Goal: Information Seeking & Learning: Learn about a topic

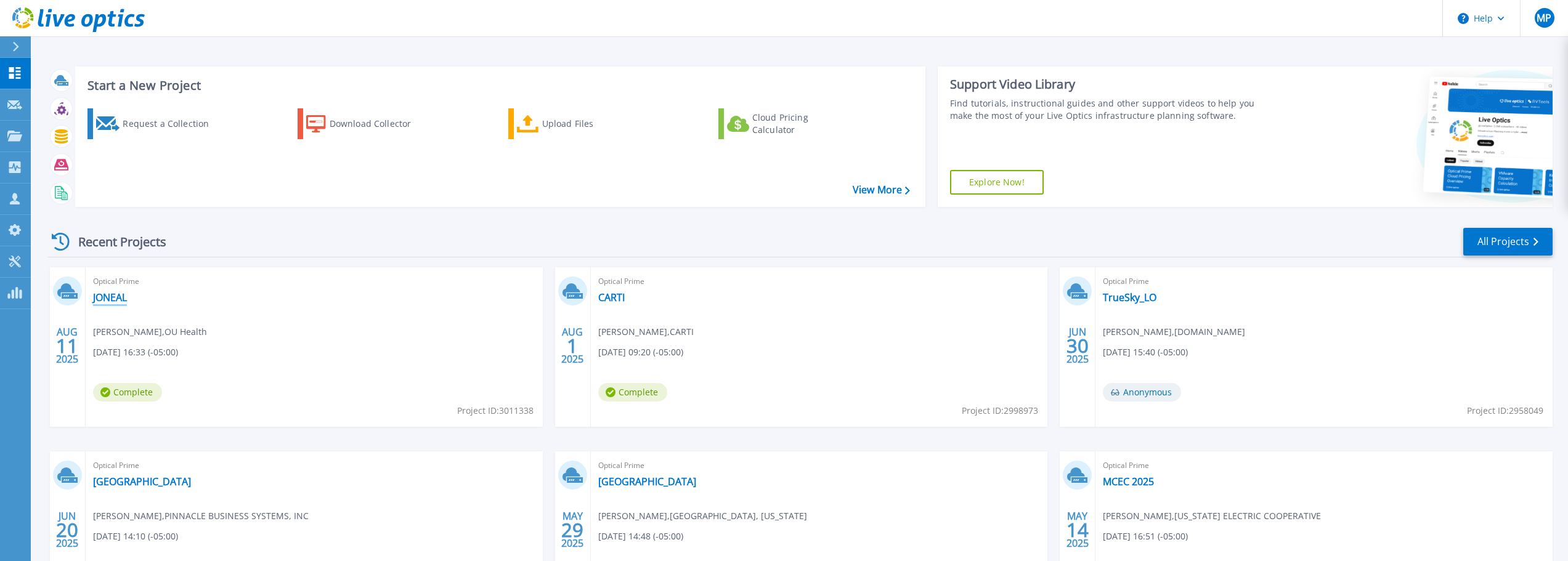
click at [103, 299] on link "JONEAL" at bounding box center [110, 297] width 34 height 12
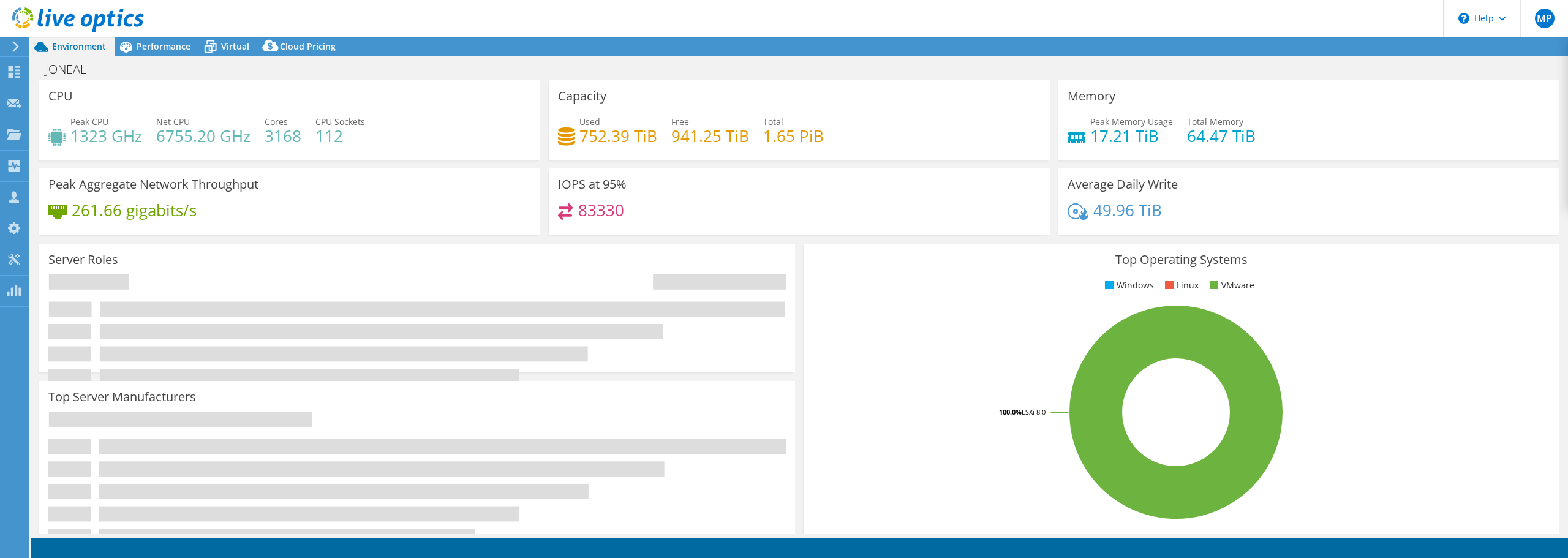
select select "USD"
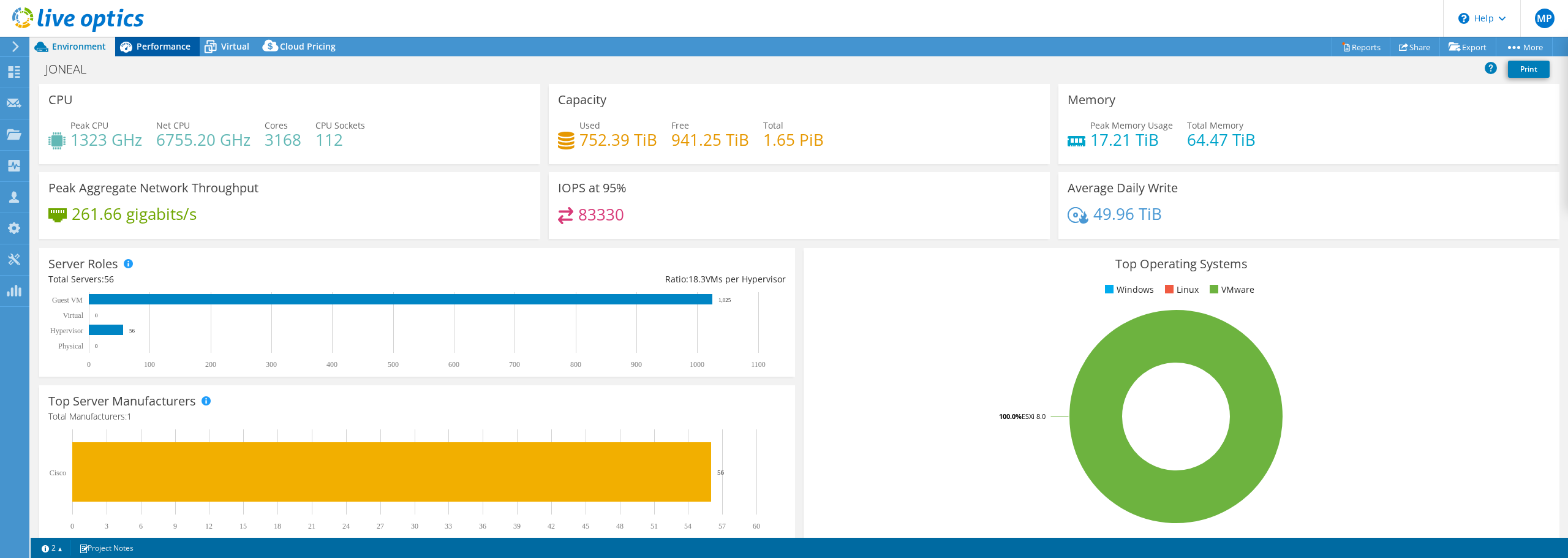
click at [163, 54] on div "Performance" at bounding box center [157, 46] width 84 height 19
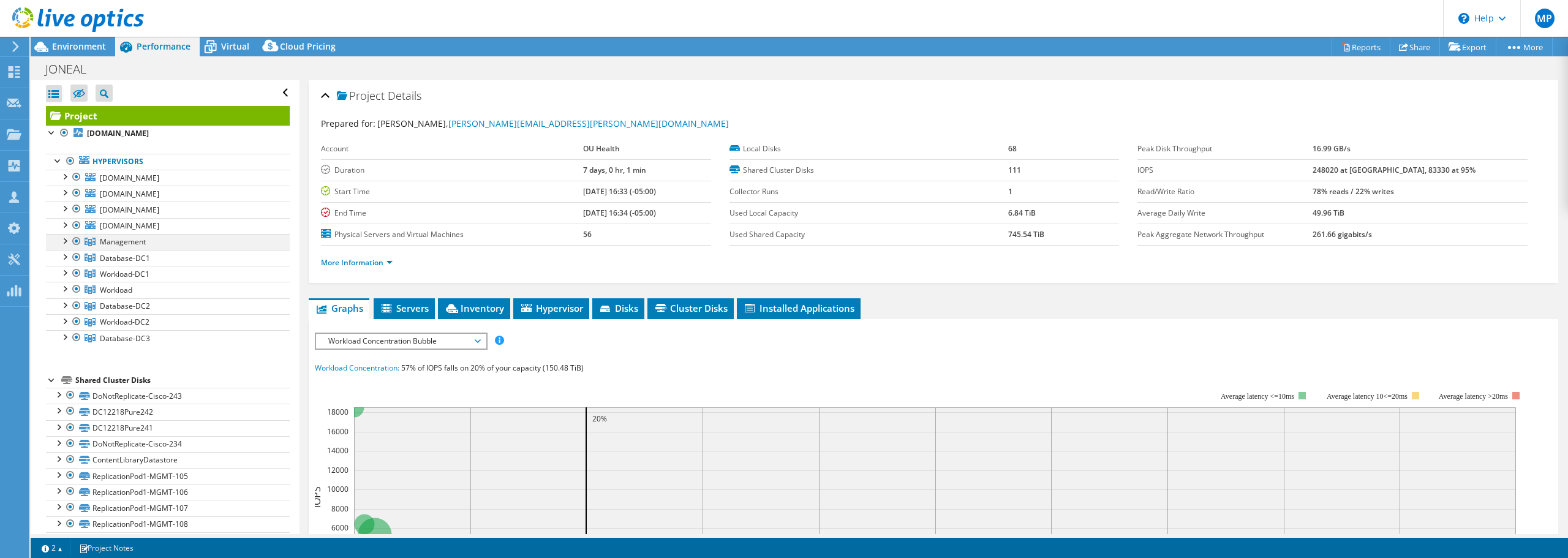
click at [76, 242] on div at bounding box center [76, 241] width 12 height 15
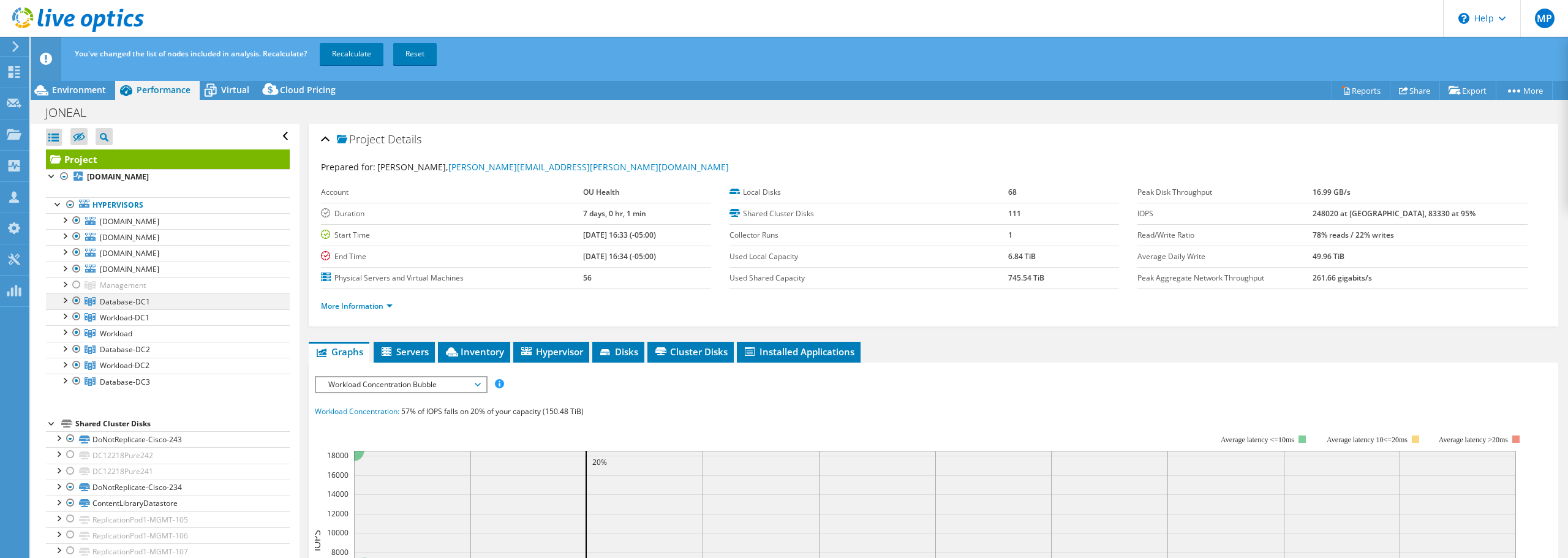
click at [77, 303] on div at bounding box center [76, 301] width 12 height 15
click at [77, 319] on div at bounding box center [76, 317] width 12 height 15
click at [77, 330] on div at bounding box center [76, 332] width 12 height 15
click at [77, 349] on div at bounding box center [76, 349] width 12 height 15
click at [75, 363] on div at bounding box center [76, 365] width 12 height 15
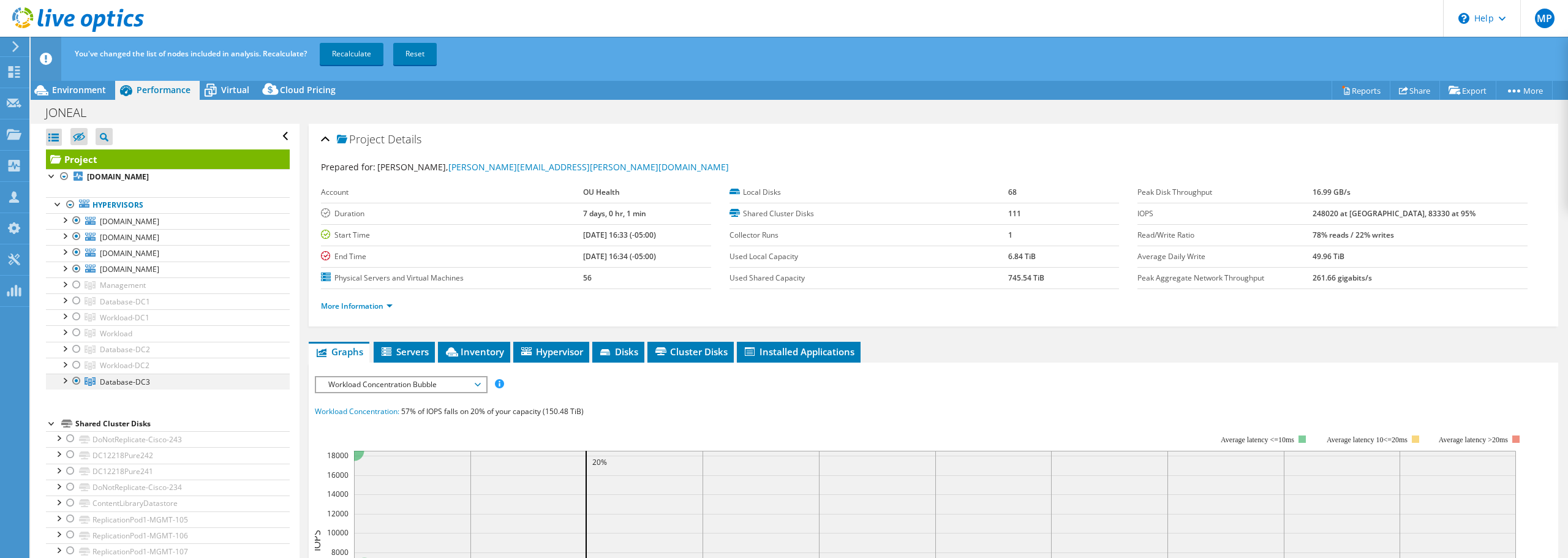
click at [78, 376] on div at bounding box center [76, 381] width 12 height 15
click at [371, 55] on link "Recalculate" at bounding box center [352, 54] width 64 height 22
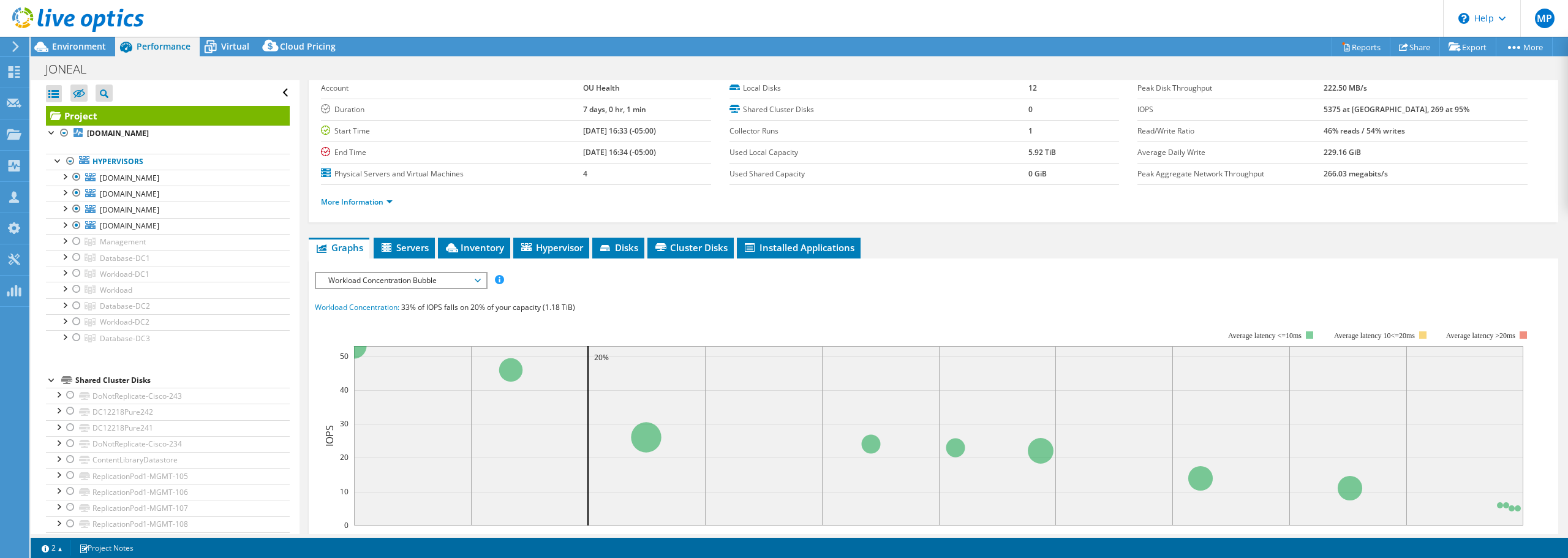
scroll to position [61, 0]
click at [396, 283] on span "Workload Concentration Bubble" at bounding box center [401, 280] width 157 height 15
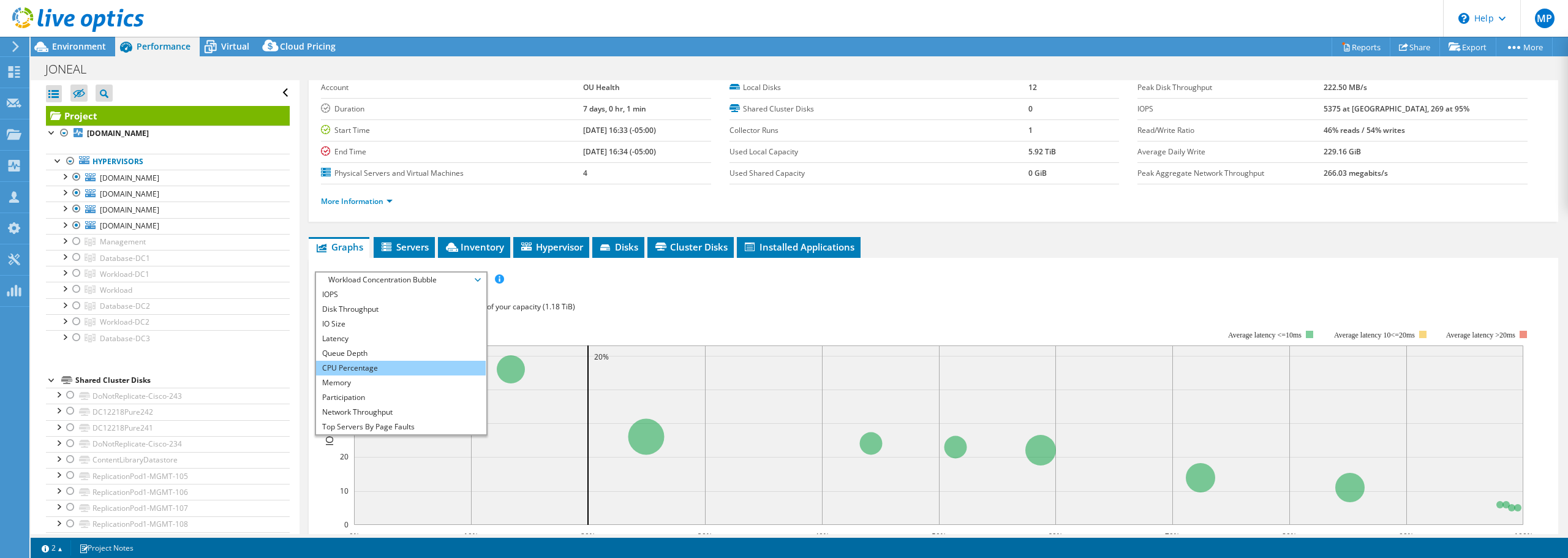
click at [367, 368] on li "CPU Percentage" at bounding box center [401, 368] width 170 height 15
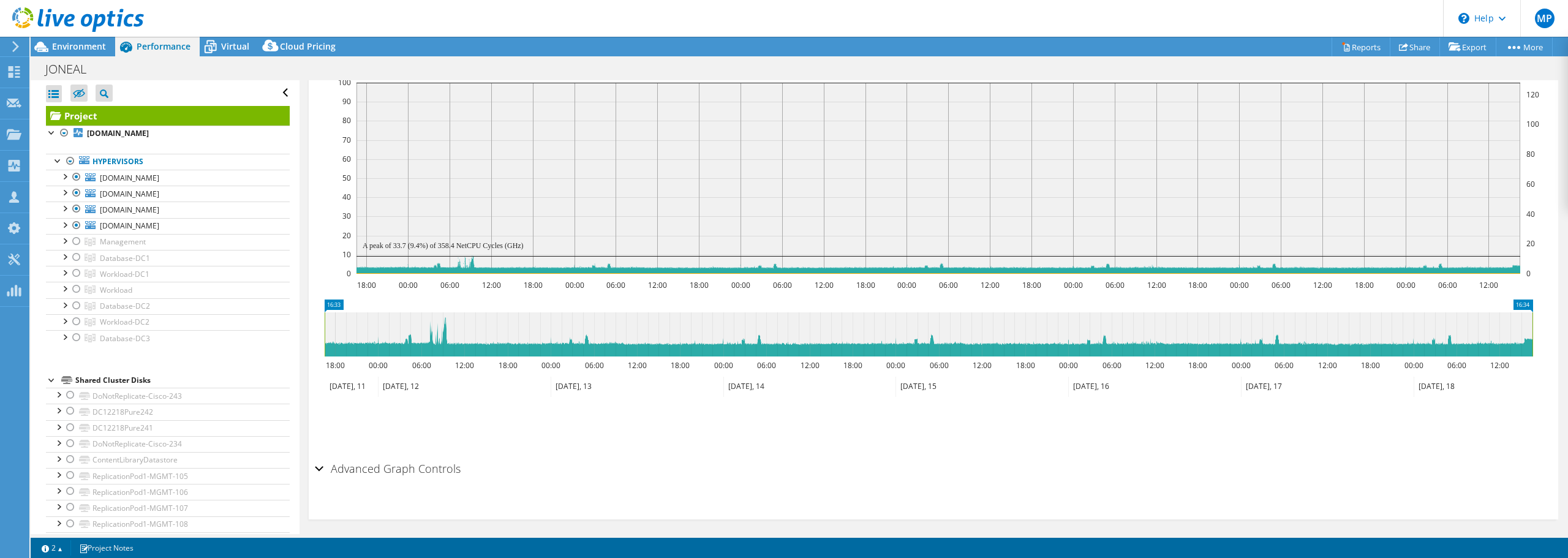
scroll to position [311, 0]
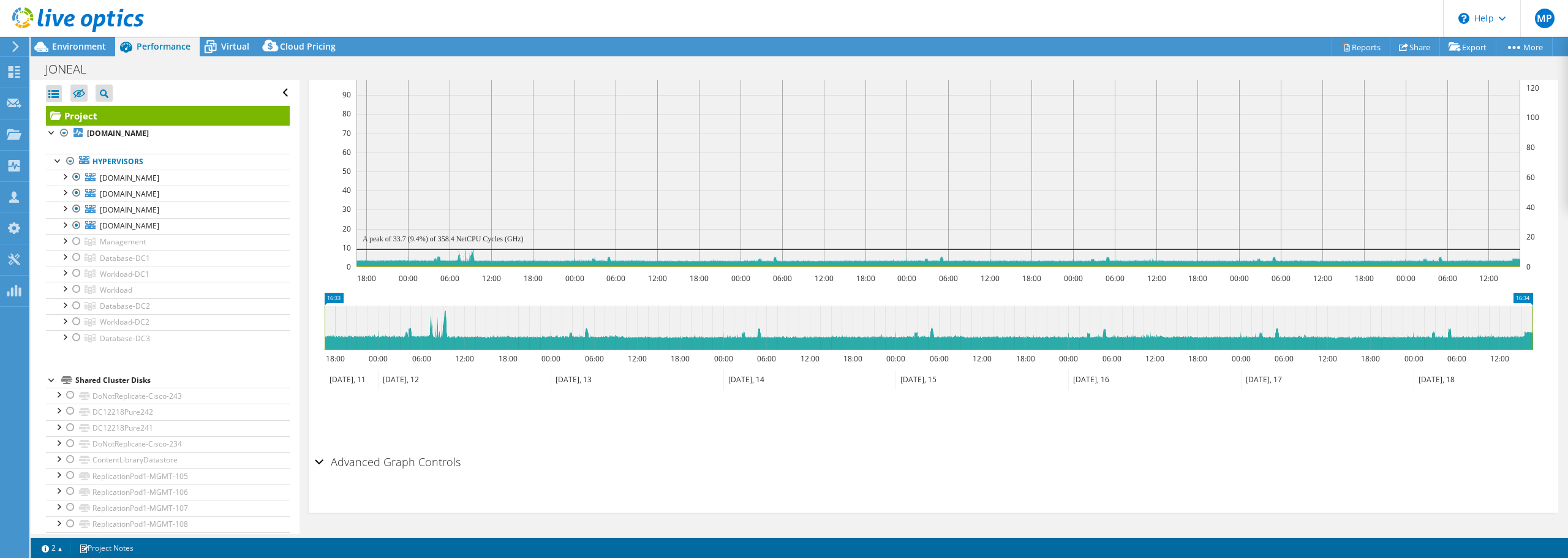
click at [399, 465] on h2 "Advanced Graph Controls" at bounding box center [388, 462] width 146 height 25
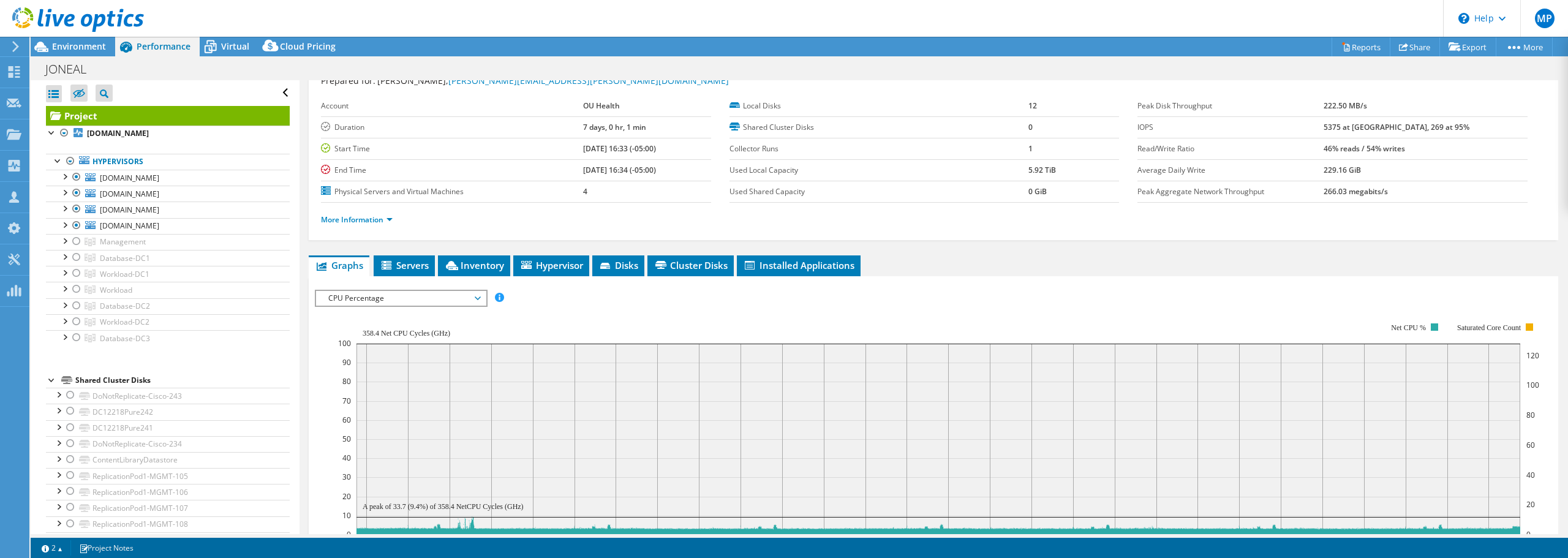
scroll to position [0, 0]
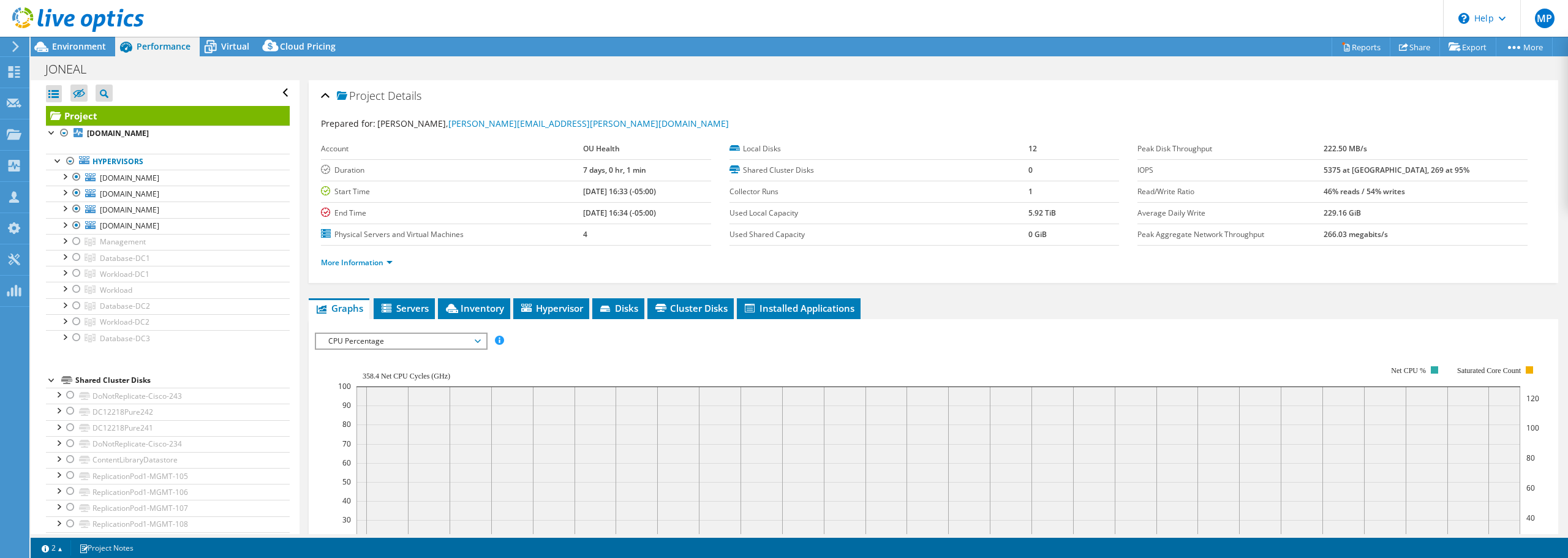
click at [396, 343] on span "CPU Percentage" at bounding box center [401, 341] width 157 height 15
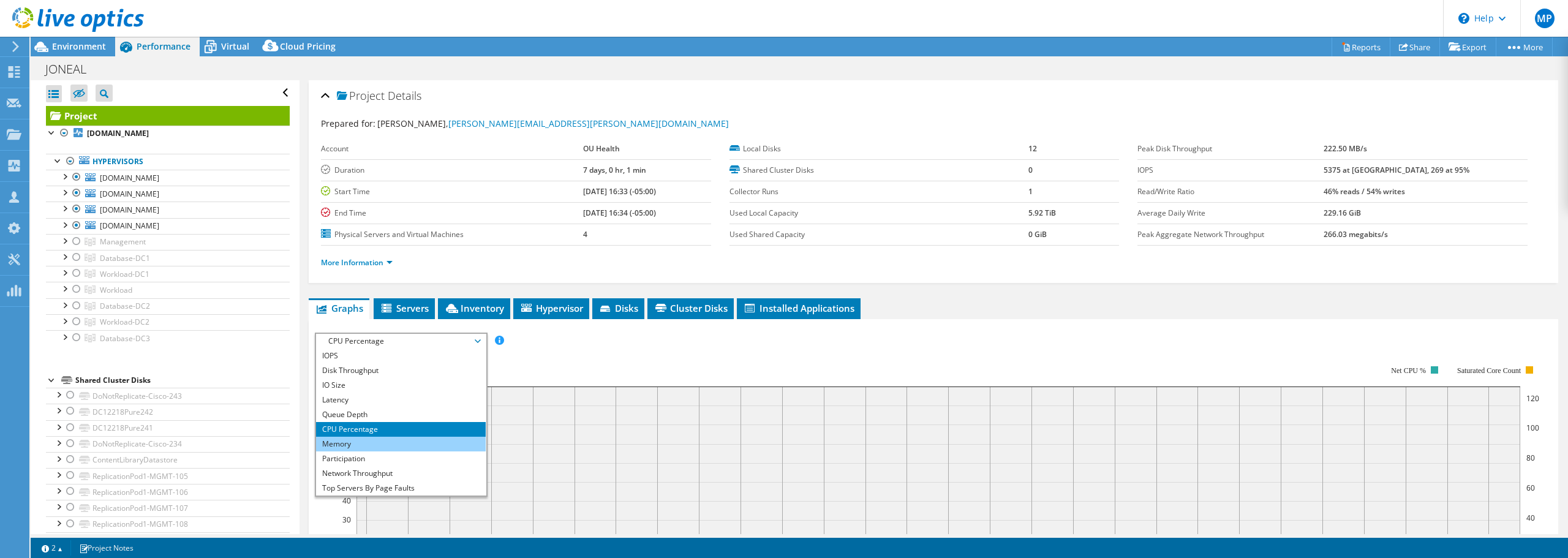
click at [355, 450] on li "Memory" at bounding box center [401, 444] width 170 height 15
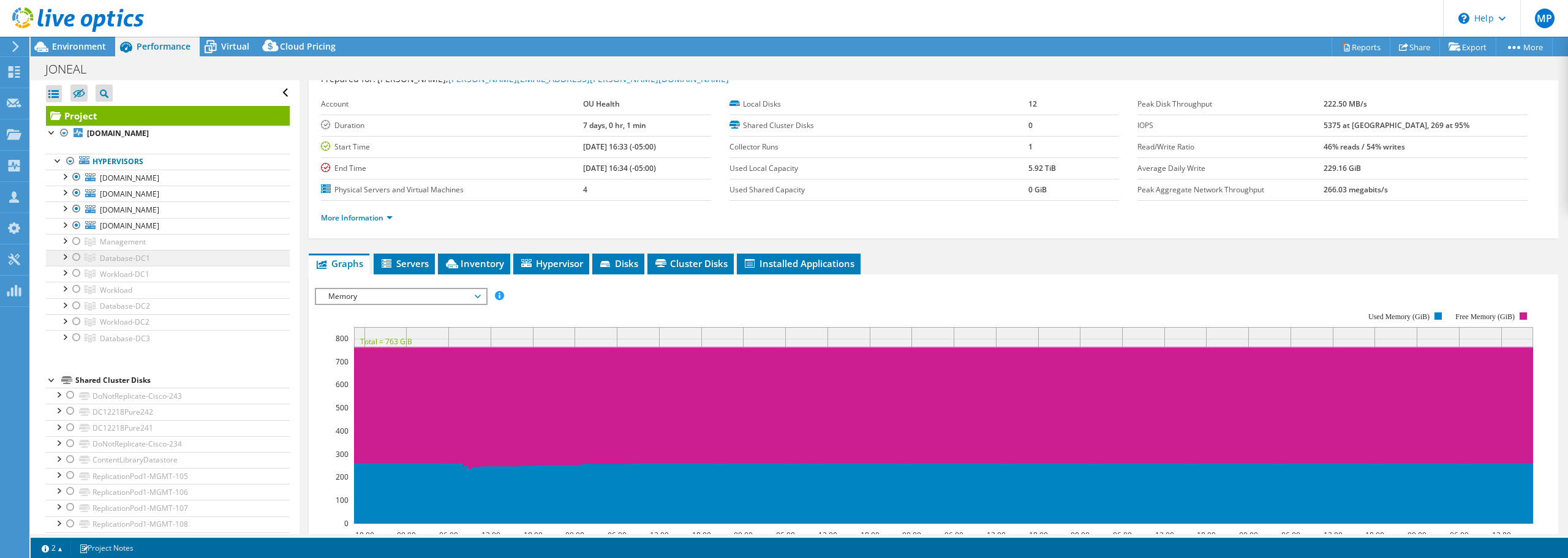
scroll to position [44, 0]
click at [226, 46] on span "Virtual" at bounding box center [235, 46] width 28 height 12
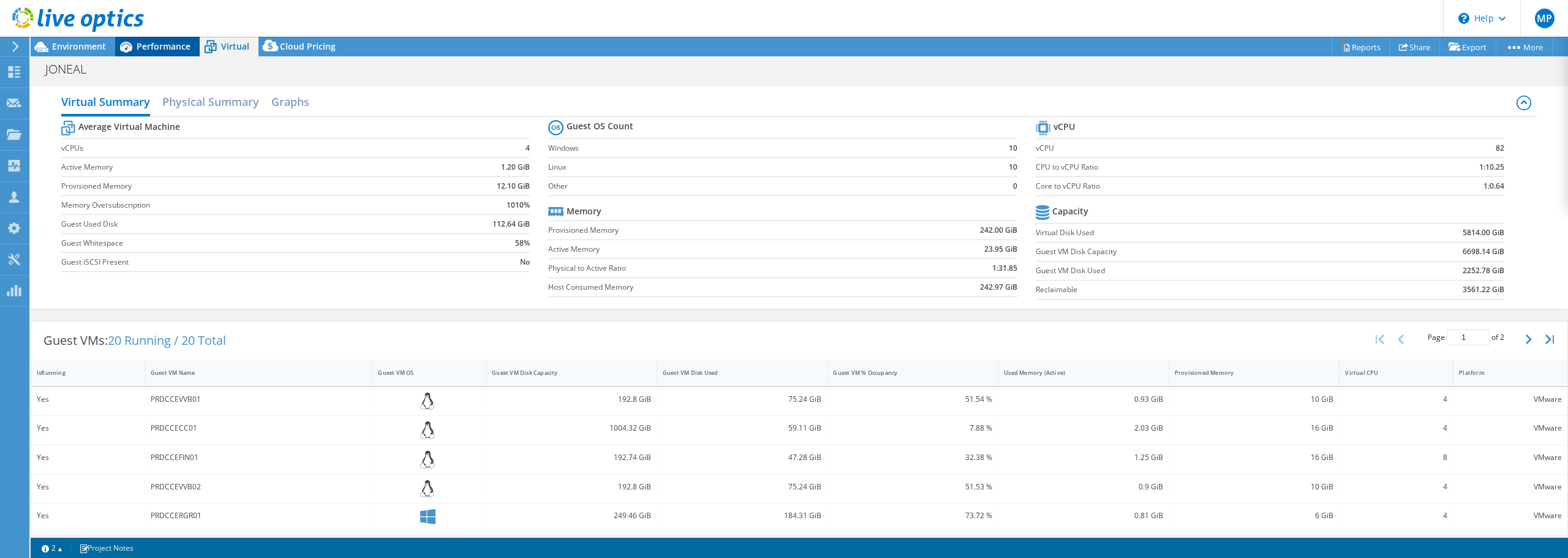
click at [144, 50] on span "Performance" at bounding box center [164, 46] width 54 height 12
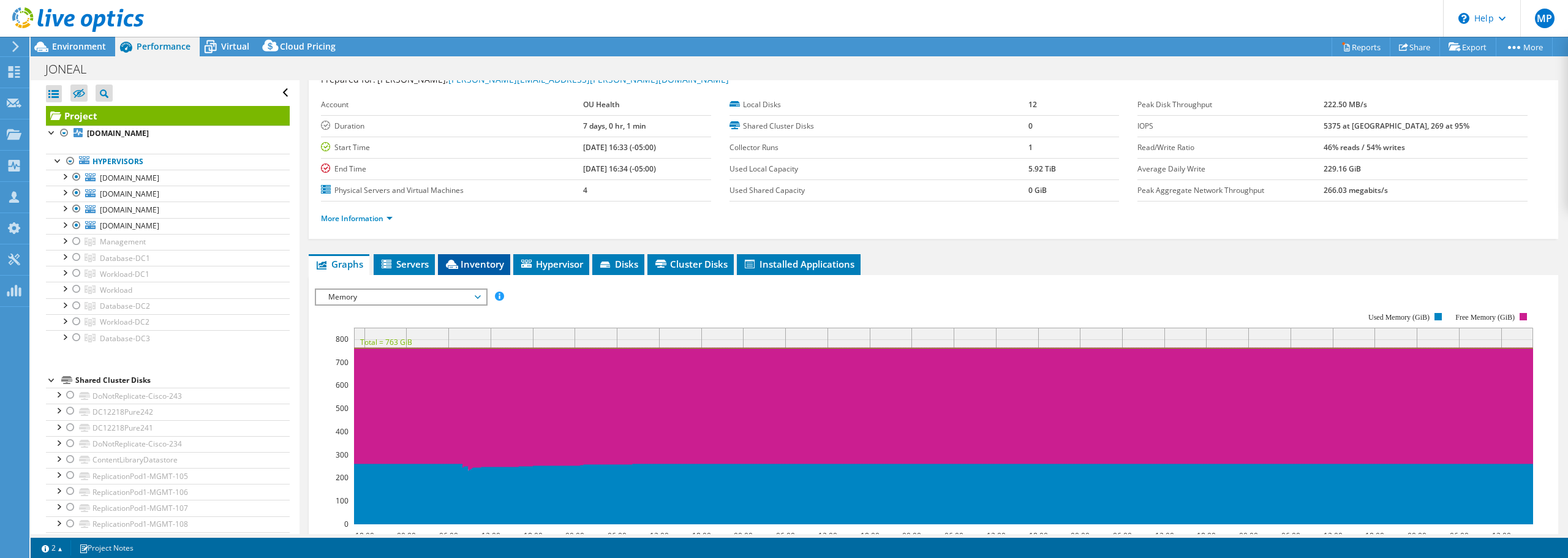
click at [475, 266] on span "Inventory" at bounding box center [474, 264] width 60 height 12
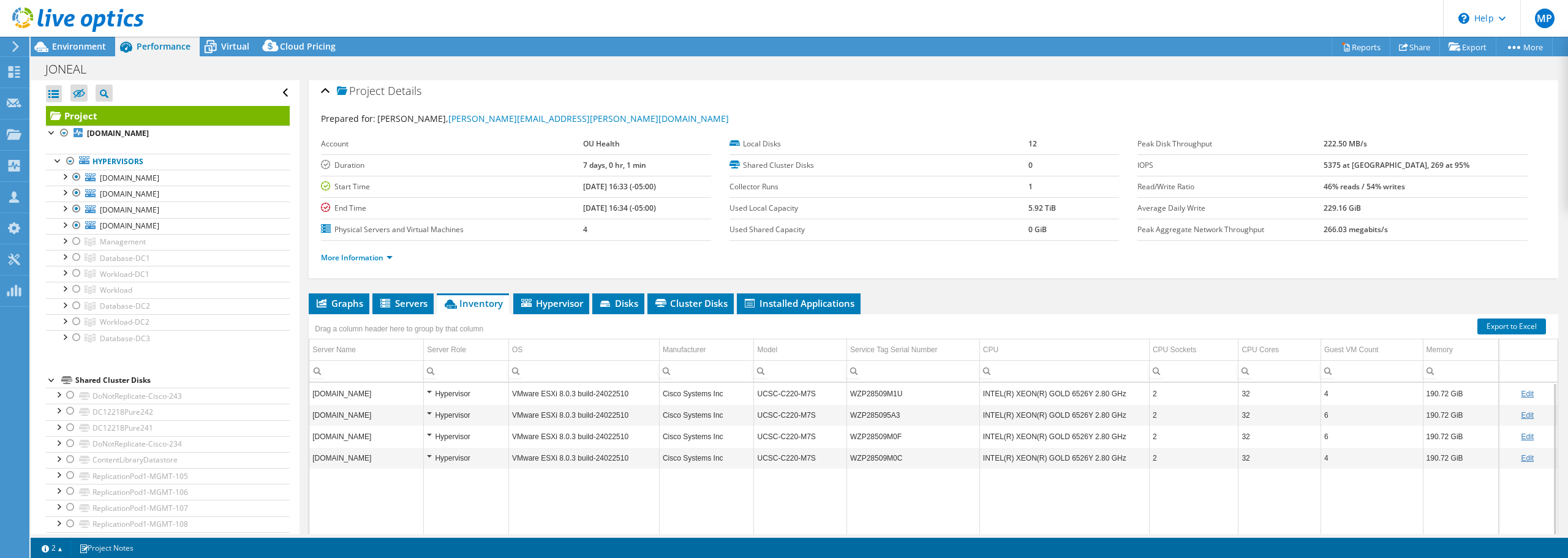
scroll to position [0, 0]
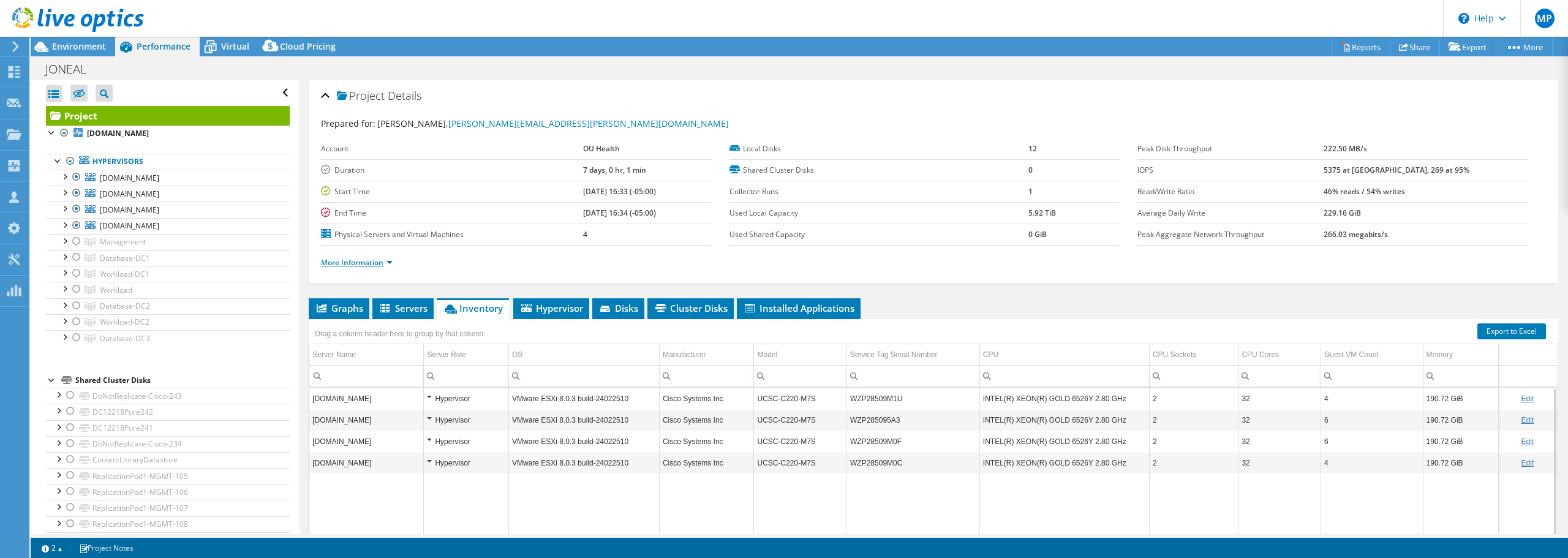
click at [361, 262] on link "More Information" at bounding box center [357, 263] width 72 height 10
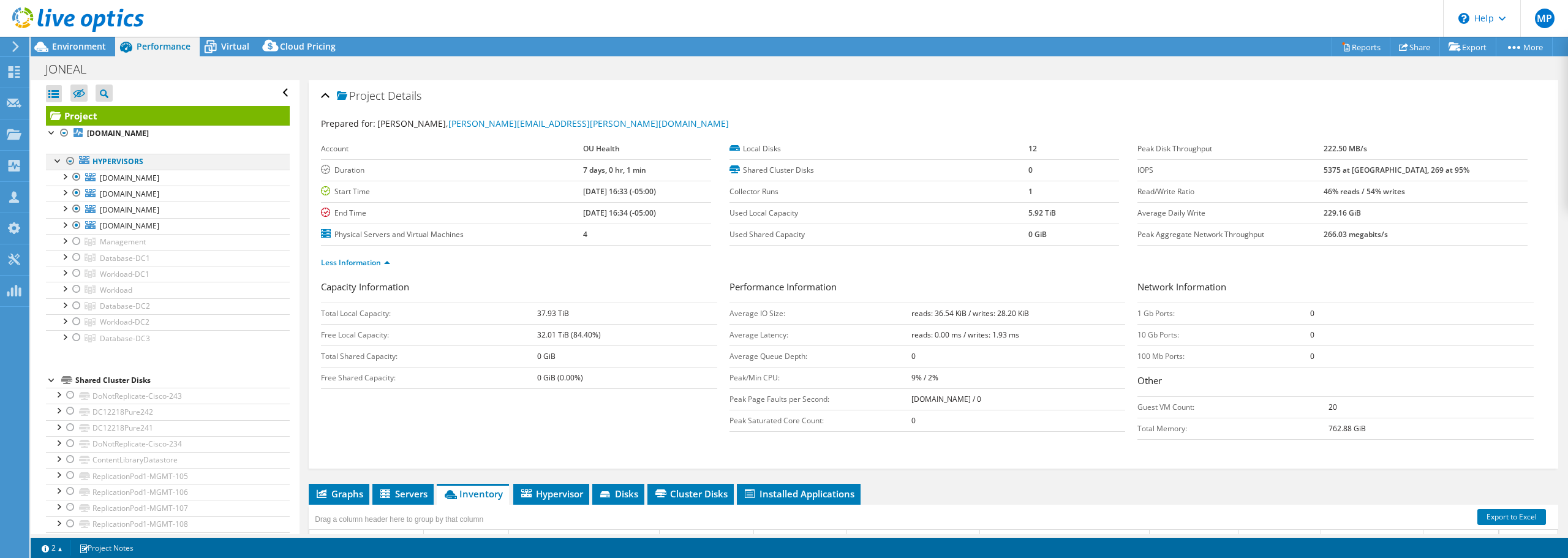
click at [71, 161] on div at bounding box center [70, 161] width 12 height 15
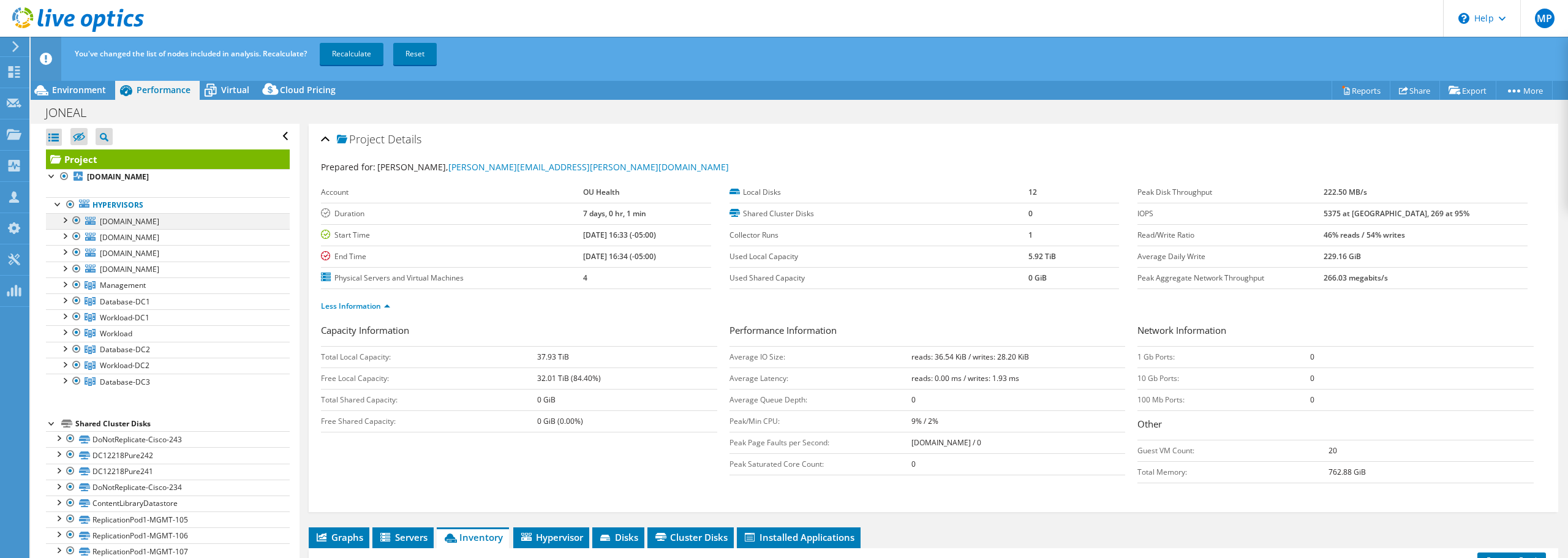
click at [77, 223] on div at bounding box center [76, 221] width 12 height 15
click at [77, 241] on div at bounding box center [76, 236] width 12 height 15
click at [76, 255] on div at bounding box center [76, 252] width 12 height 15
click at [74, 271] on div at bounding box center [76, 269] width 12 height 15
click at [368, 60] on link "Recalculate" at bounding box center [352, 54] width 64 height 22
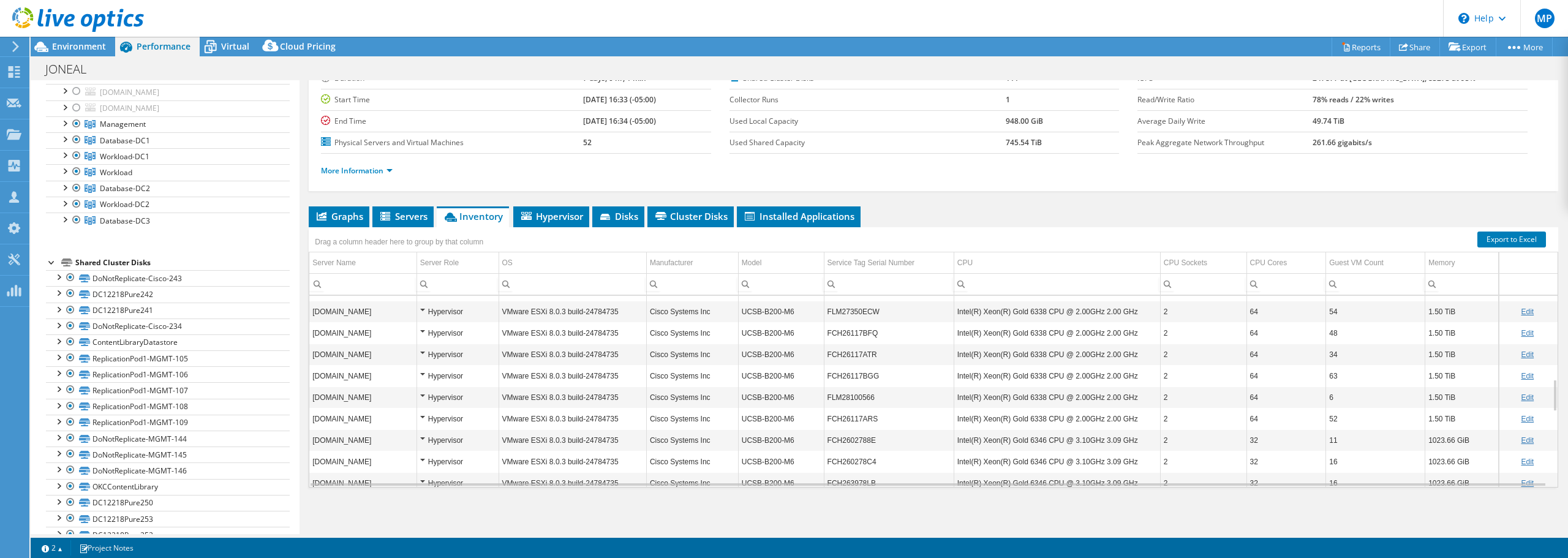
scroll to position [635, 0]
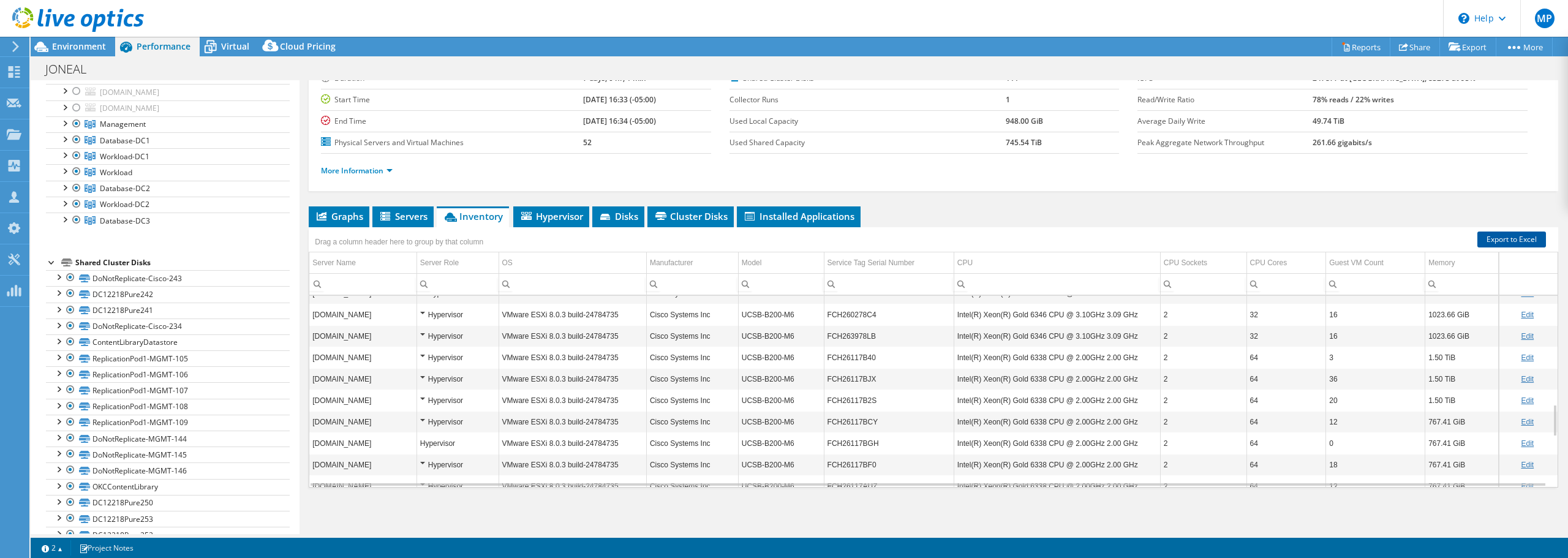
click at [1484, 238] on link "Export to Excel" at bounding box center [1512, 239] width 68 height 16
click at [408, 208] on li "Servers" at bounding box center [402, 217] width 61 height 21
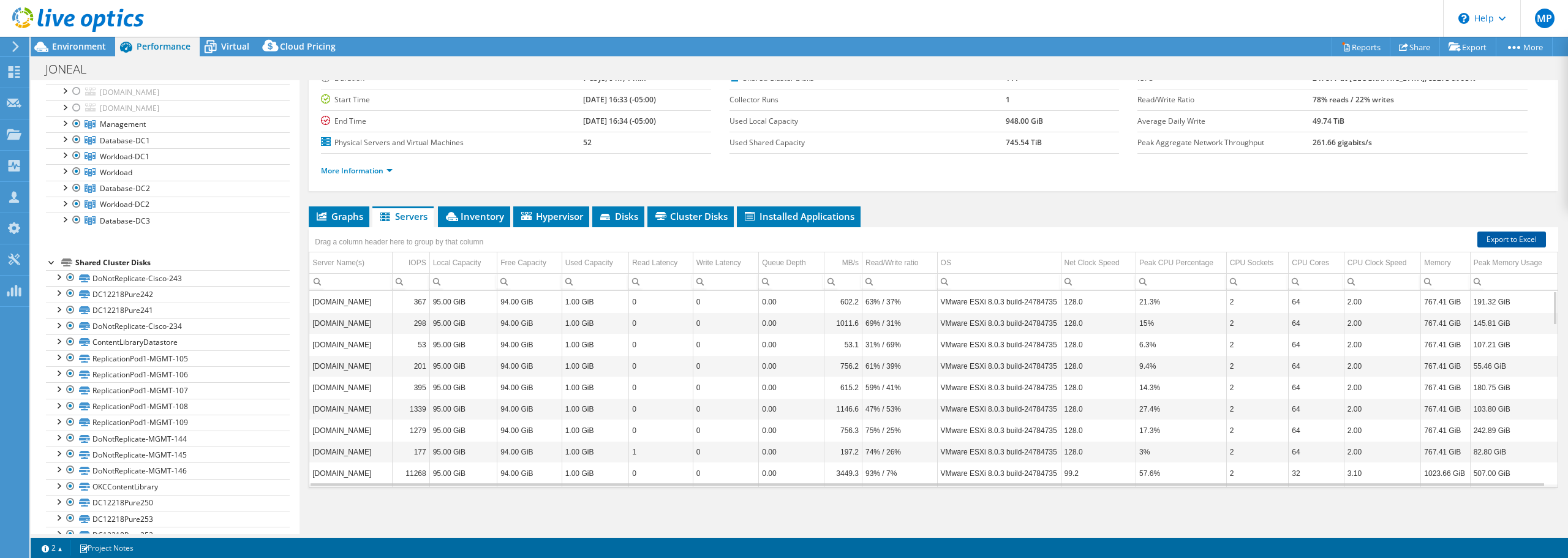
click at [1501, 234] on link "Export to Excel" at bounding box center [1512, 239] width 68 height 16
click at [1433, 213] on ul "Graphs Servers Inventory Hypervisor Disks Cluster Disks Installed Applications" at bounding box center [933, 217] width 1249 height 21
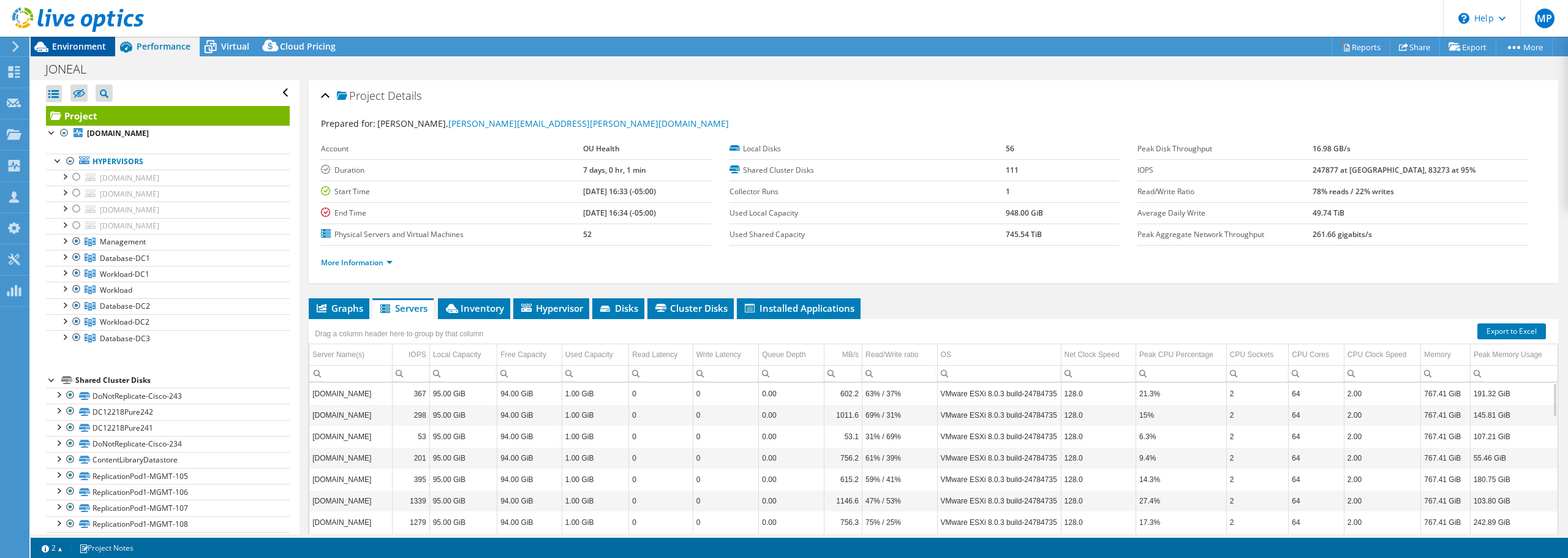
click at [92, 50] on span "Environment" at bounding box center [79, 46] width 54 height 12
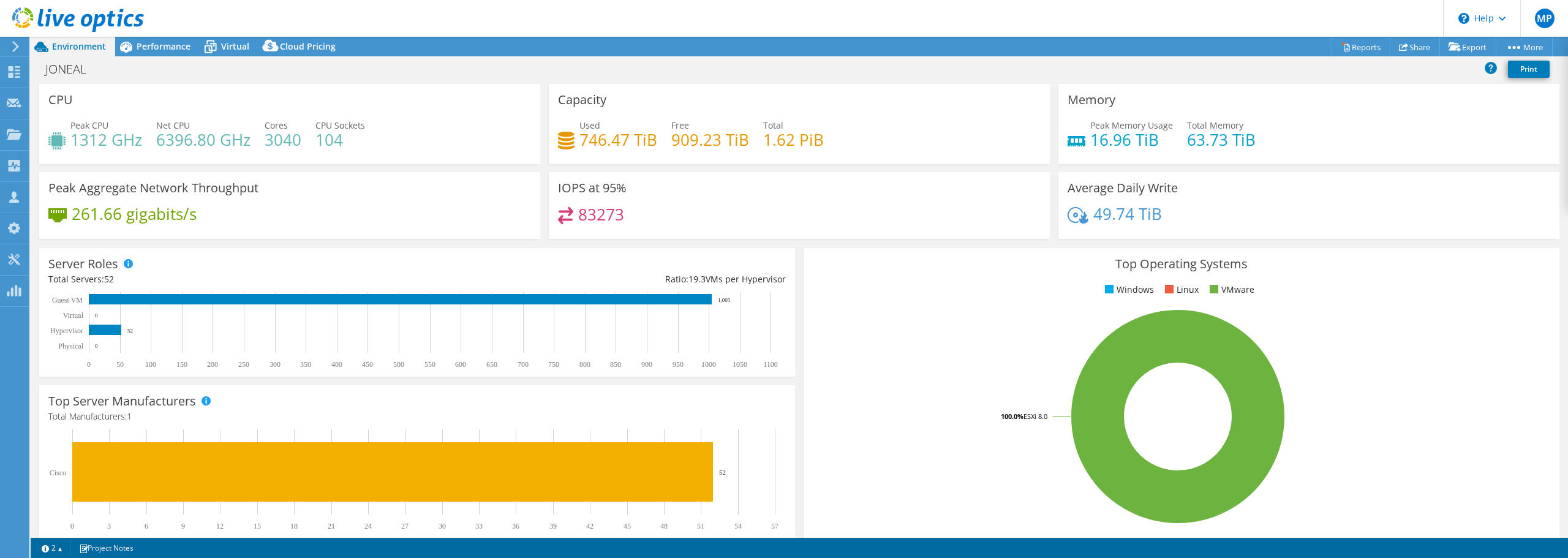
scroll to position [260, 0]
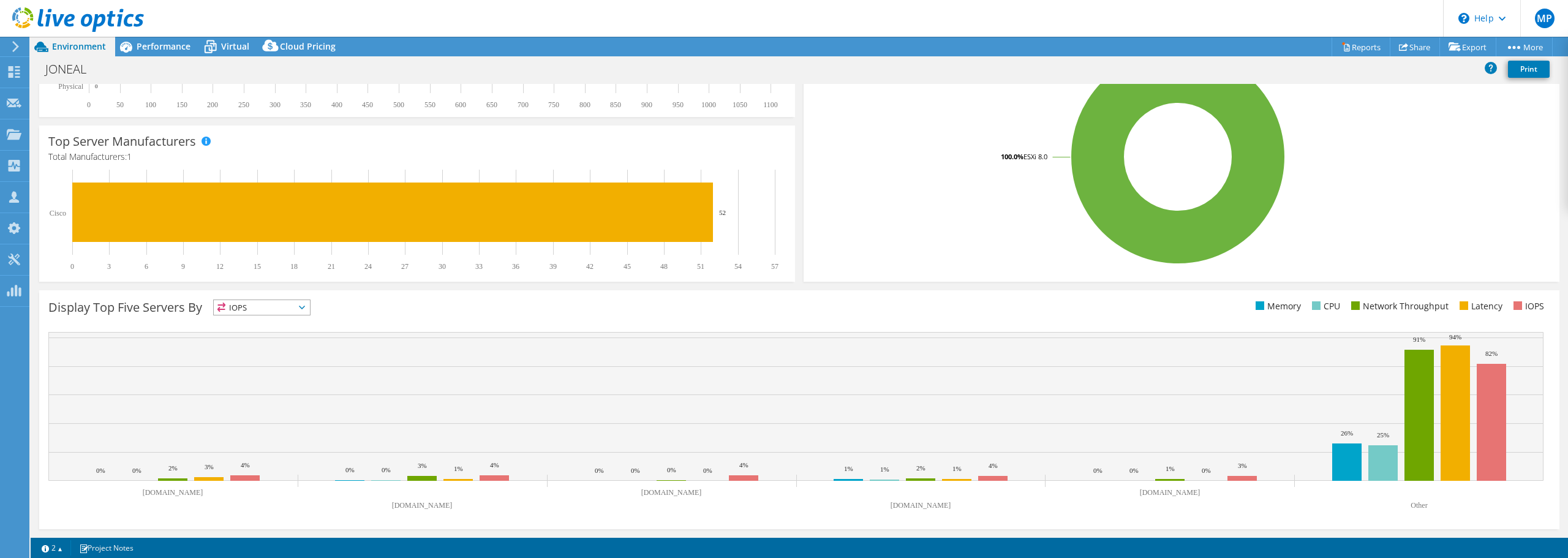
click at [263, 308] on span "IOPS" at bounding box center [261, 307] width 96 height 15
click at [254, 361] on li "CPU" at bounding box center [261, 357] width 96 height 17
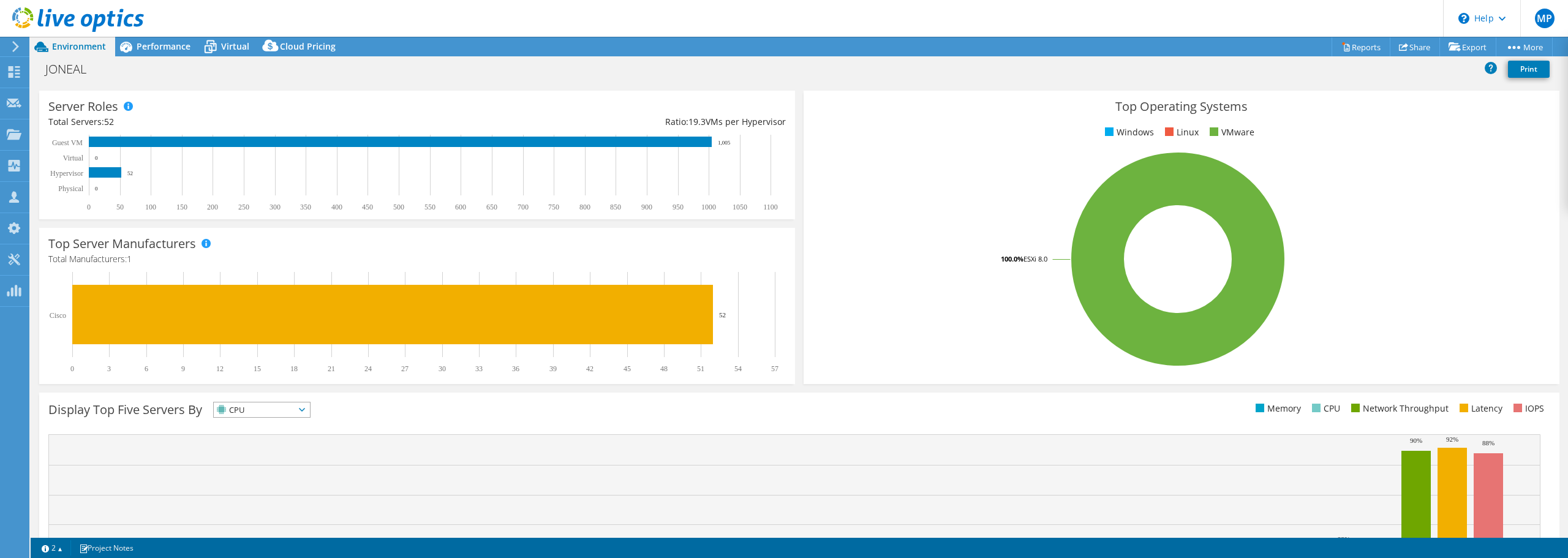
scroll to position [0, 0]
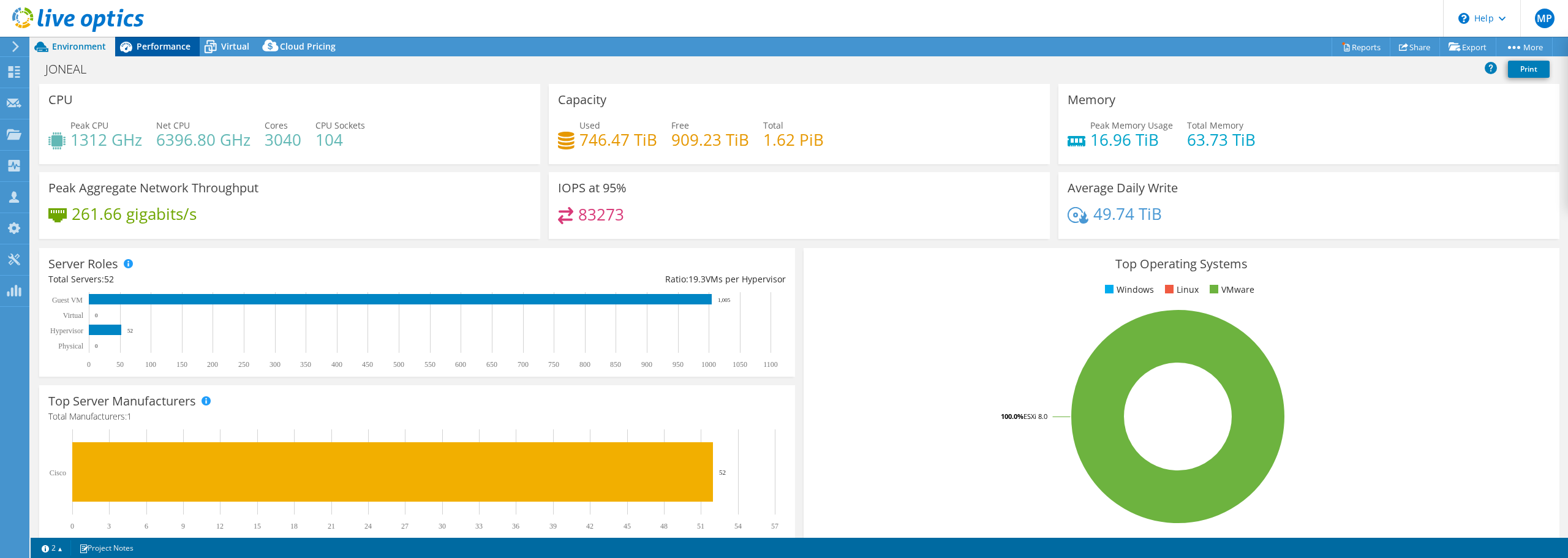
click at [165, 52] on span "Performance" at bounding box center [164, 46] width 54 height 12
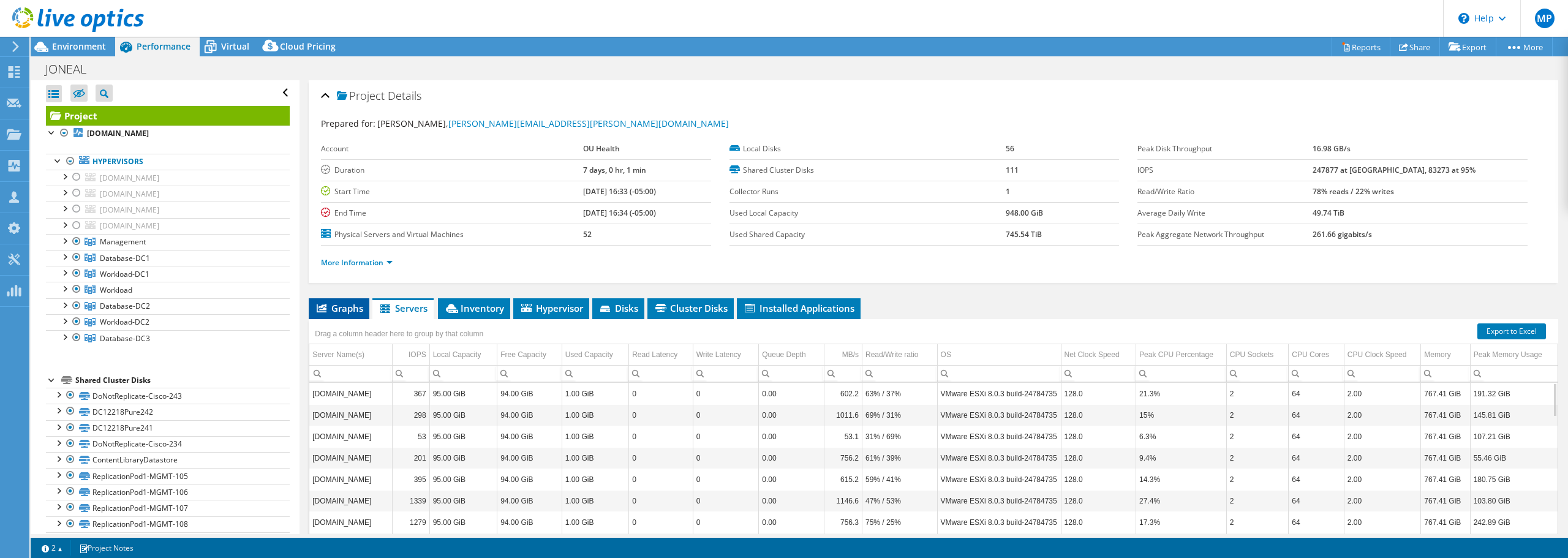
click at [346, 311] on span "Graphs" at bounding box center [339, 308] width 48 height 12
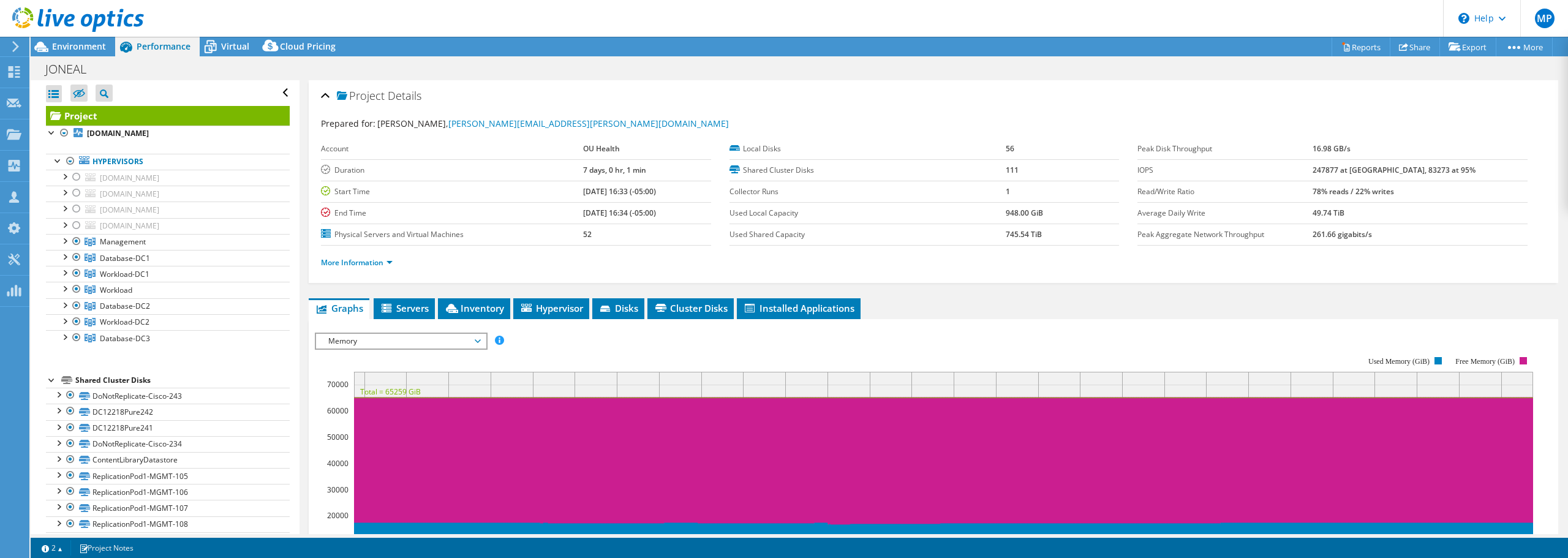
click at [444, 346] on span "Memory" at bounding box center [401, 341] width 157 height 15
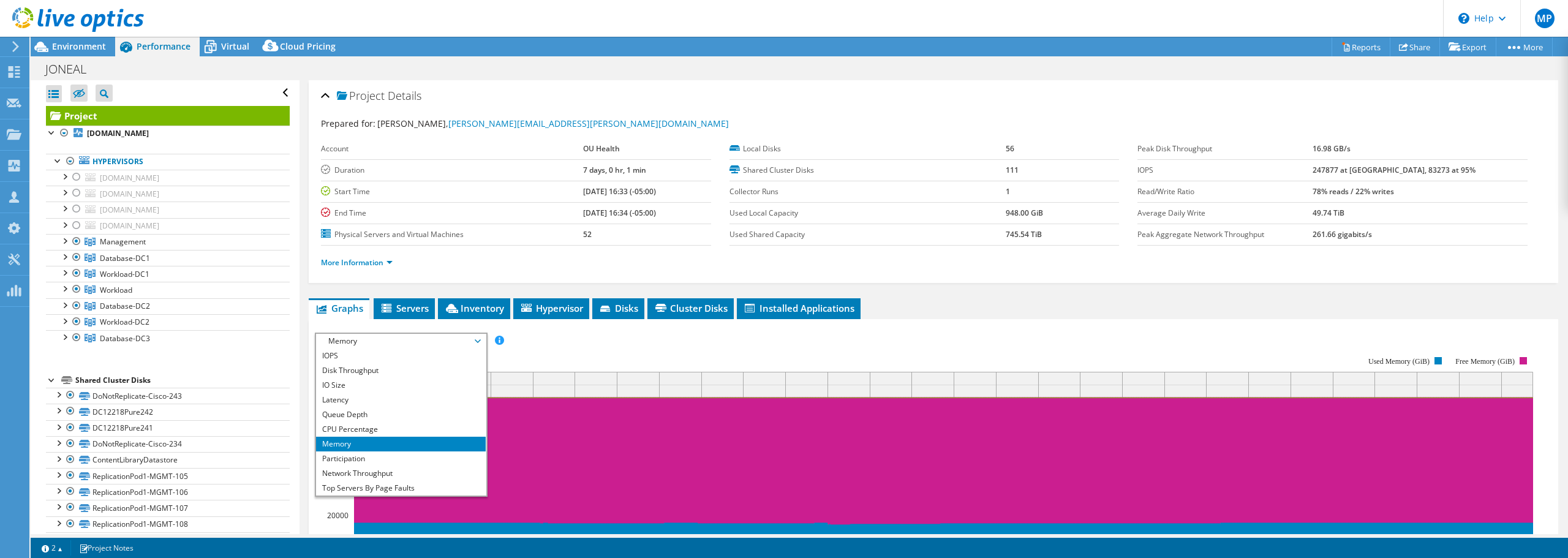
drag, startPoint x: 610, startPoint y: 334, endPoint x: 614, endPoint y: 368, distance: 34.2
click at [610, 335] on div "IOPS Disk Throughput IO Size Latency Queue Depth CPU Percentage Memory Page Fau…" at bounding box center [933, 341] width 1237 height 17
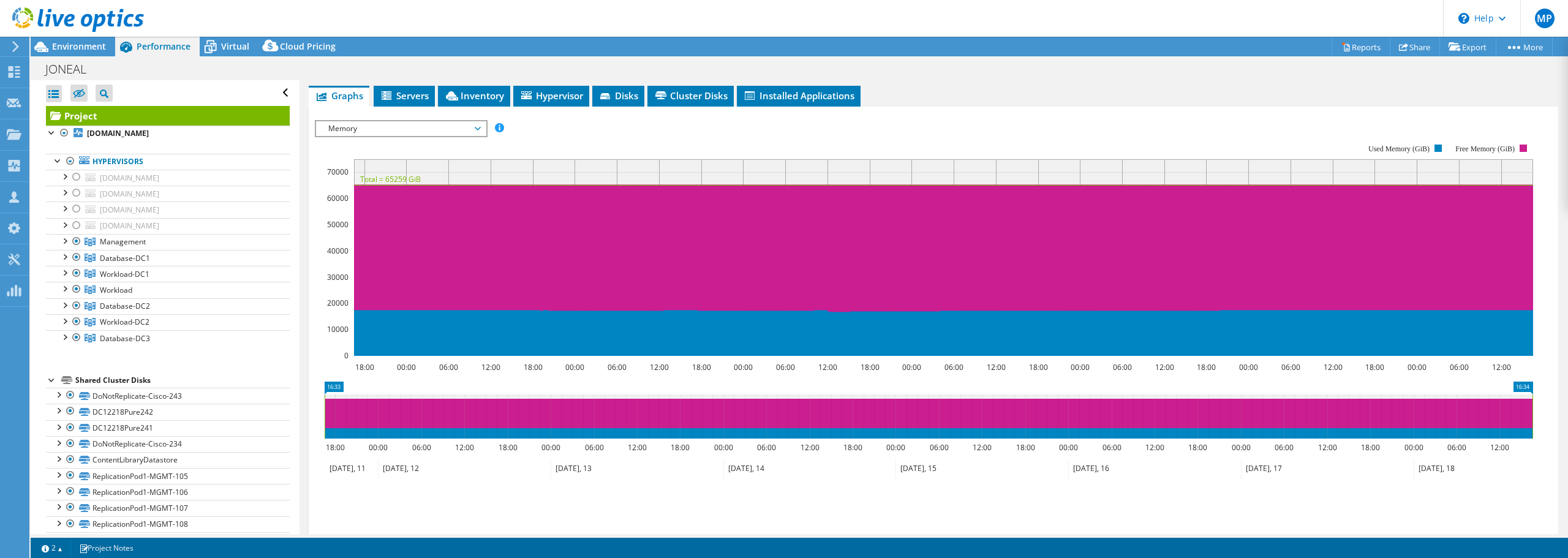
scroll to position [184, 0]
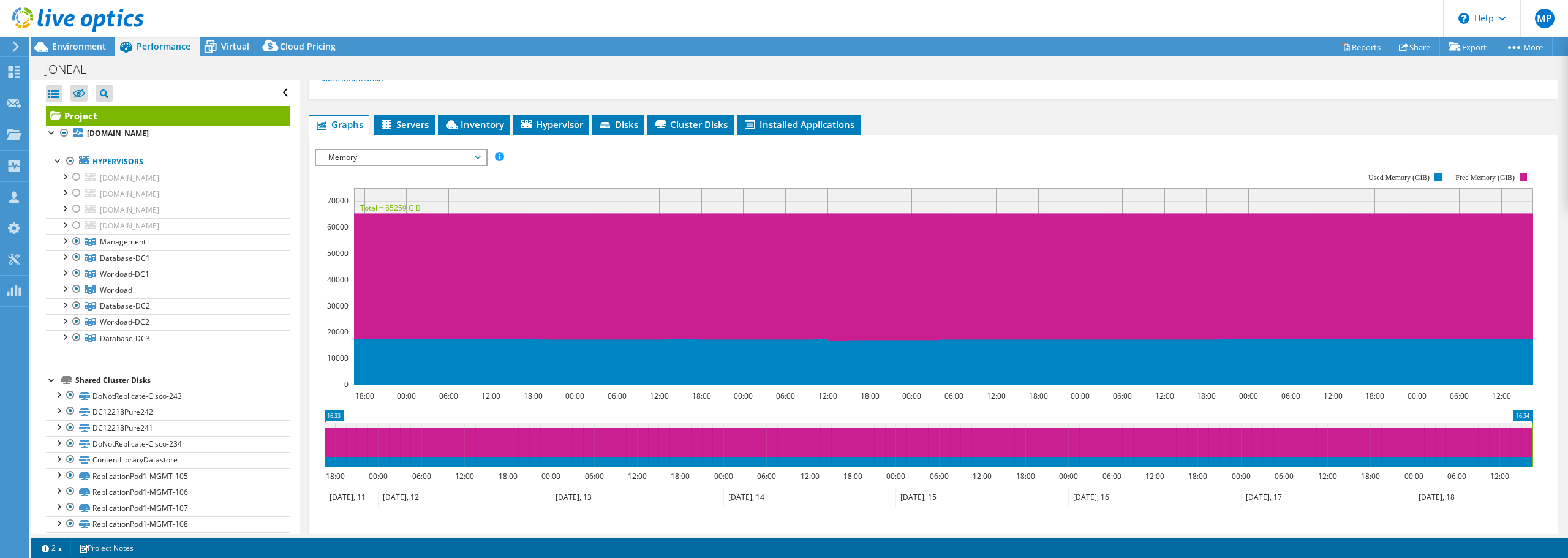
click at [392, 161] on span "Memory" at bounding box center [401, 157] width 157 height 15
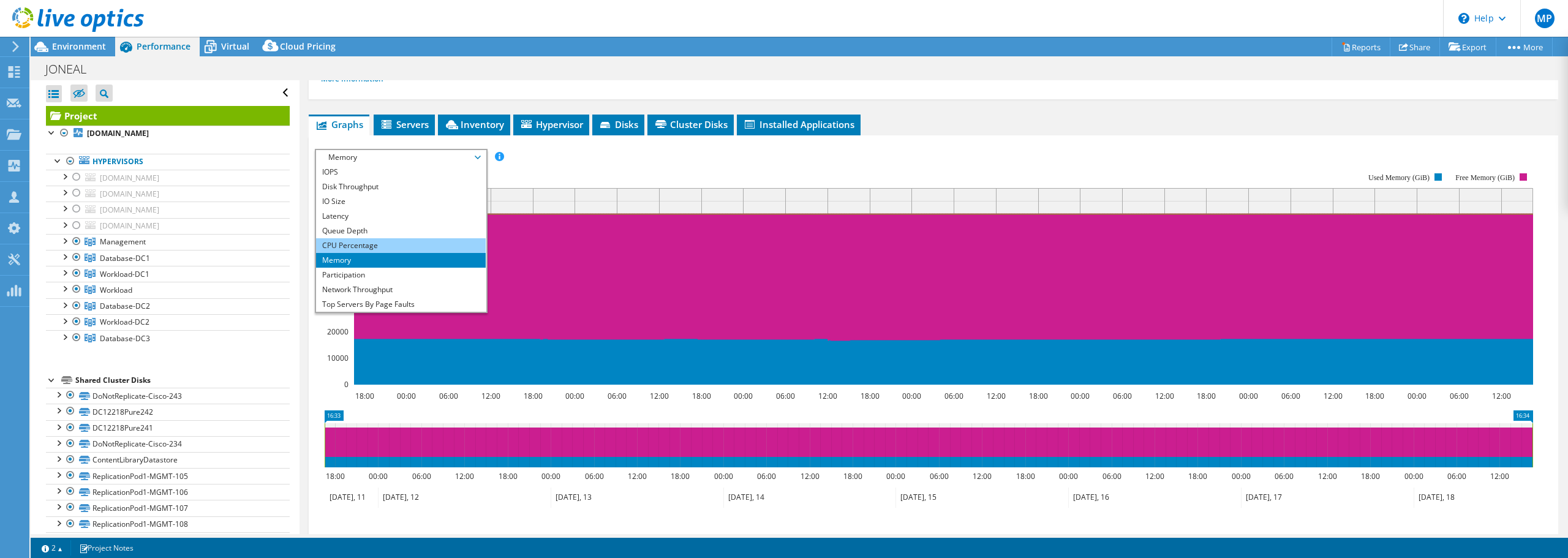
click at [376, 243] on li "CPU Percentage" at bounding box center [401, 245] width 170 height 15
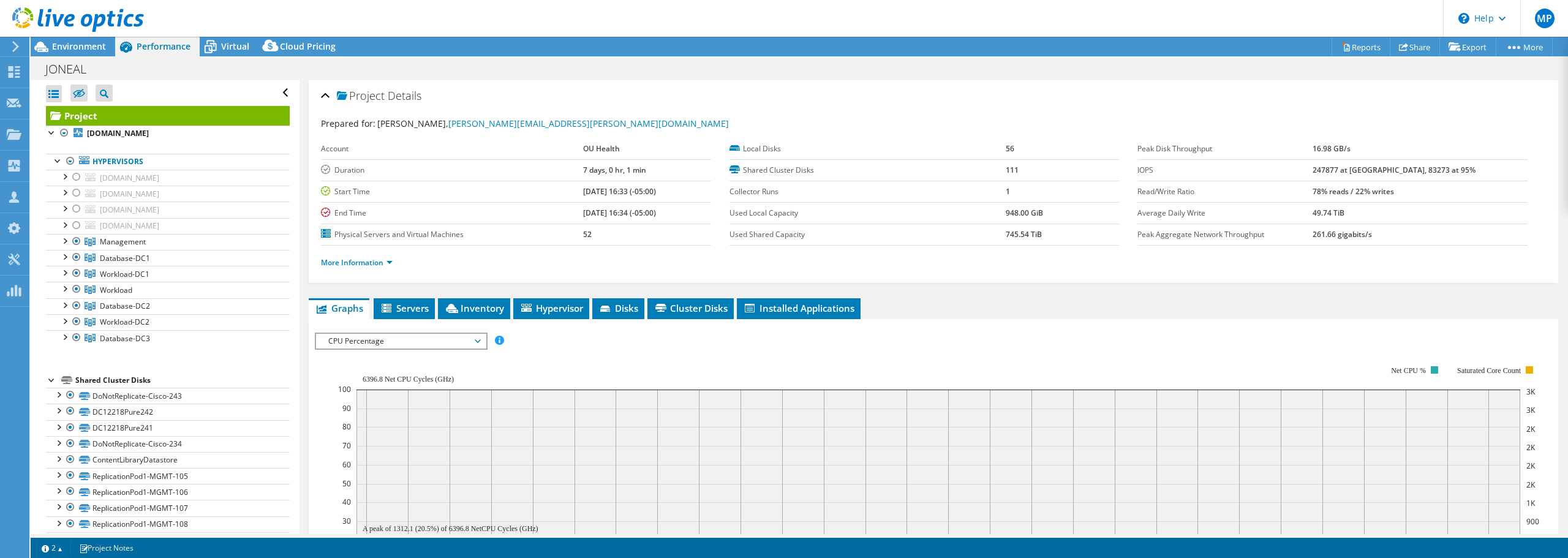
select select "USD"
click at [487, 310] on span "Inventory" at bounding box center [474, 308] width 60 height 12
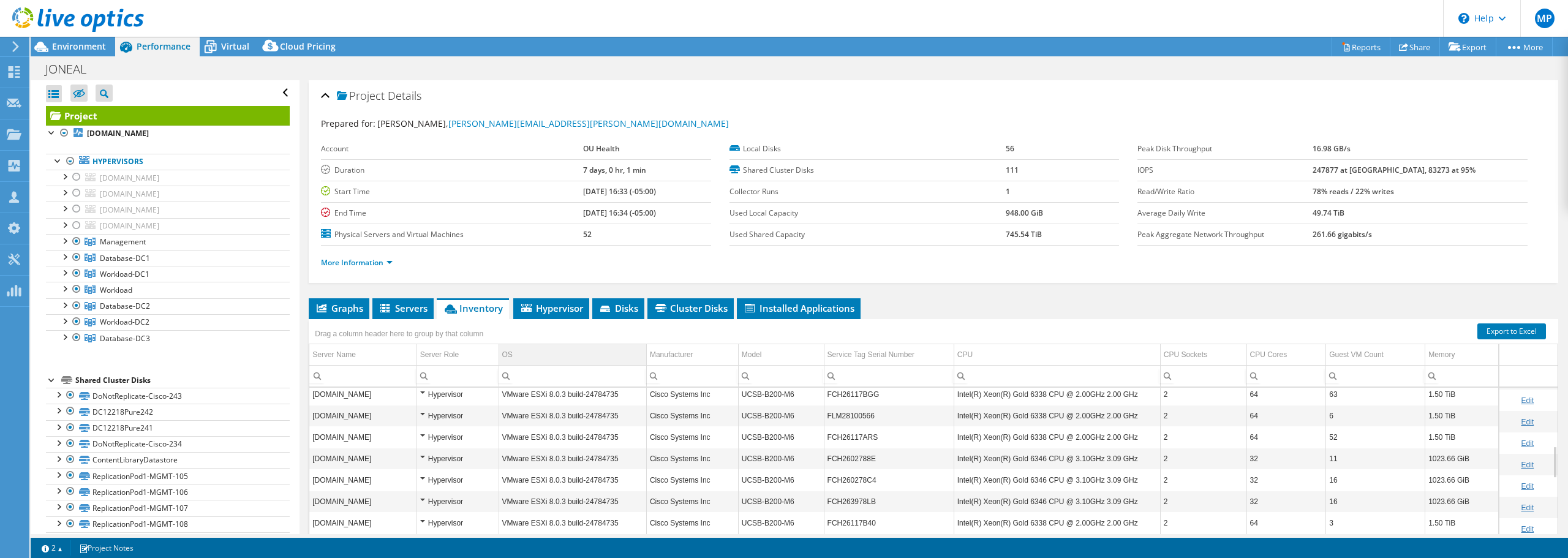
scroll to position [268, 0]
